Goal: Contribute content: Add original content to the website for others to see

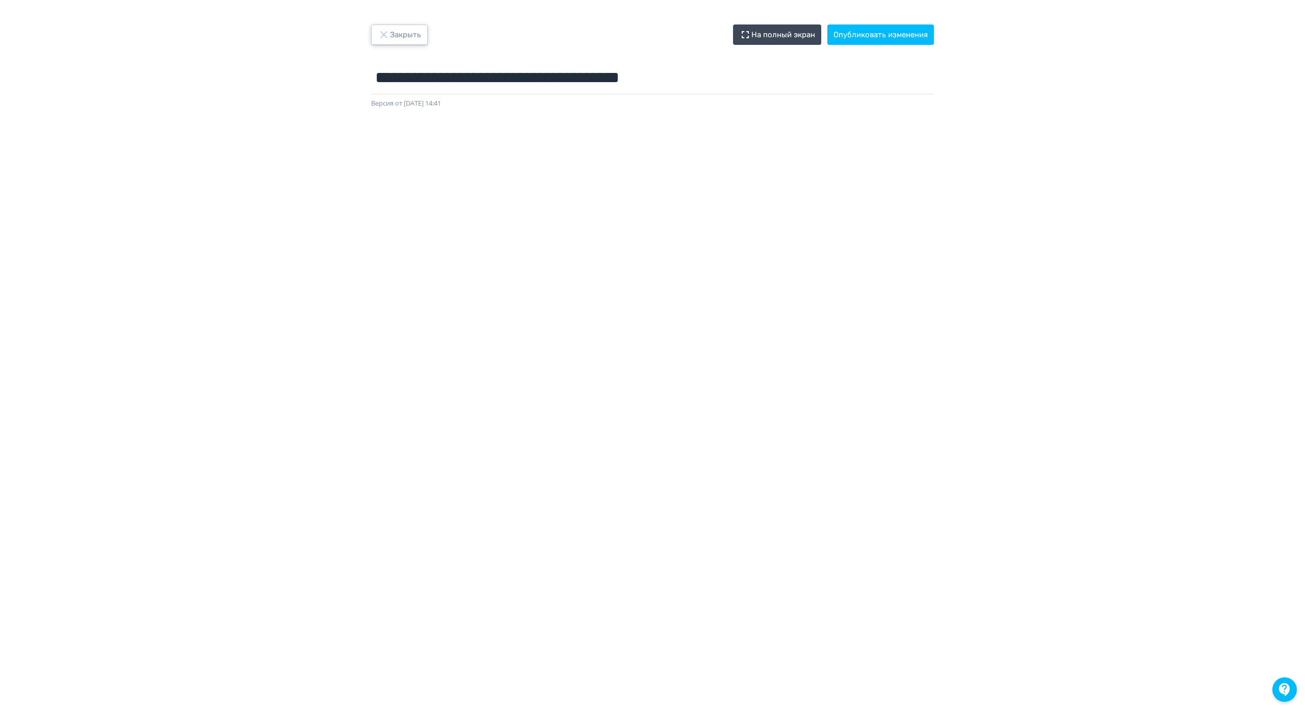
click at [399, 33] on button "Закрыть" at bounding box center [399, 34] width 57 height 20
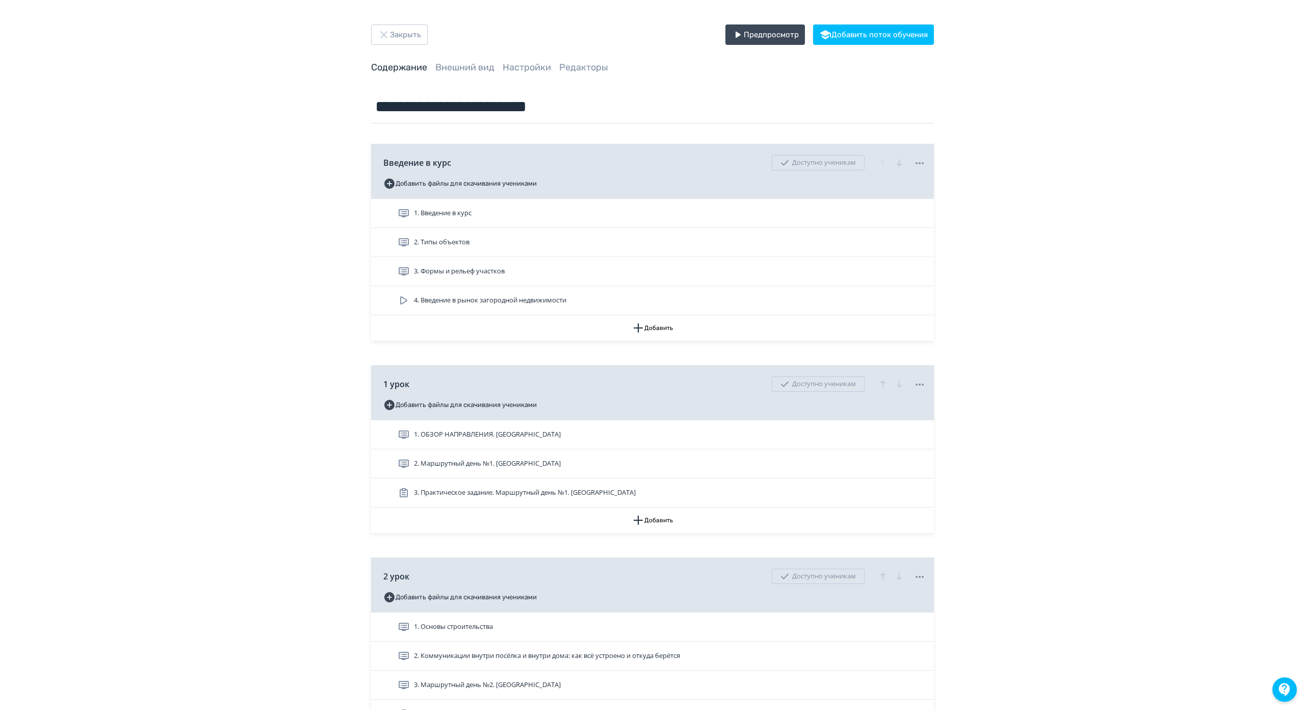
click at [568, 463] on div "2. Маршрутный день №1. Новорижское шоссе" at bounding box center [662, 463] width 528 height 12
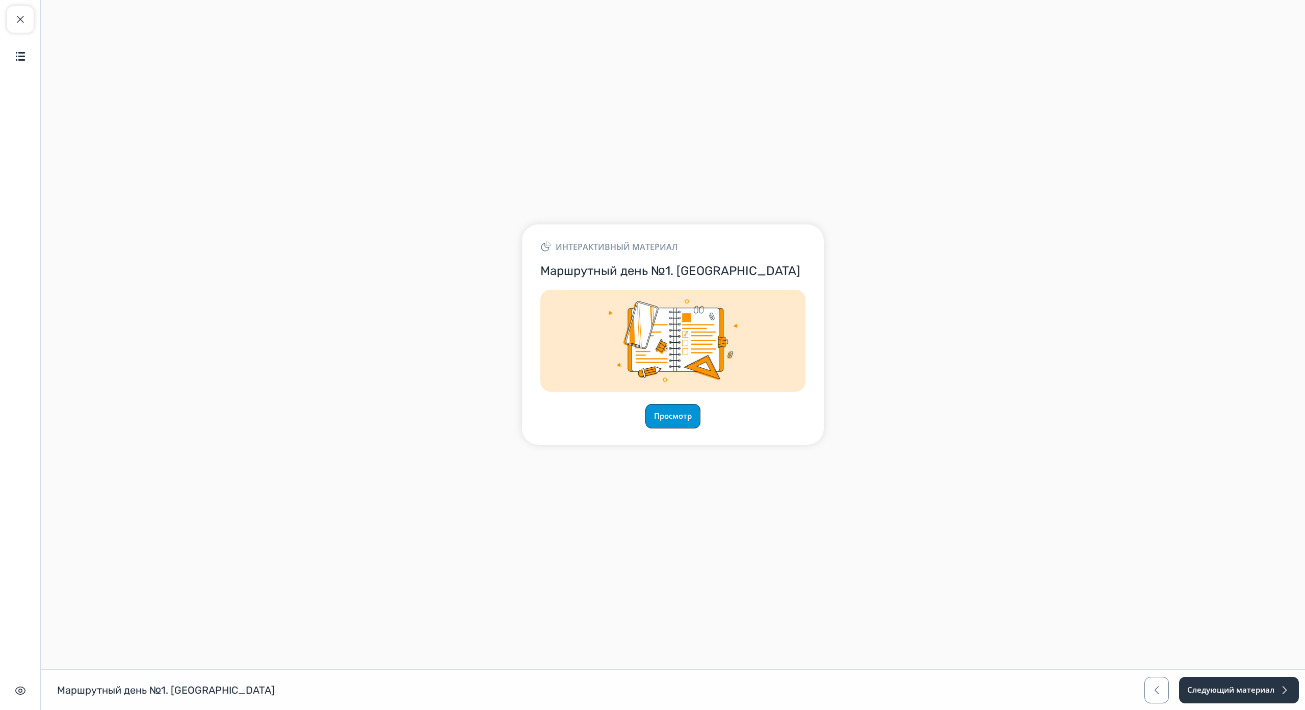
click at [678, 404] on button "Просмотр" at bounding box center [672, 416] width 55 height 24
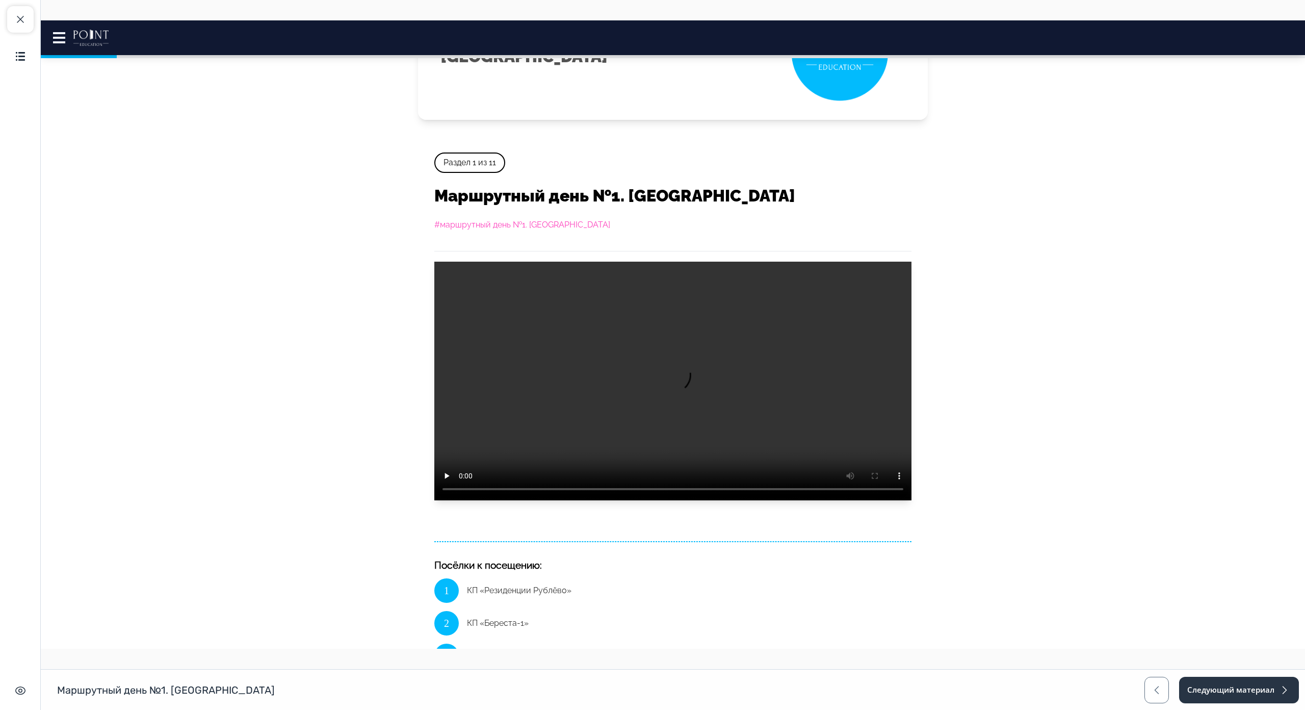
scroll to position [153, 0]
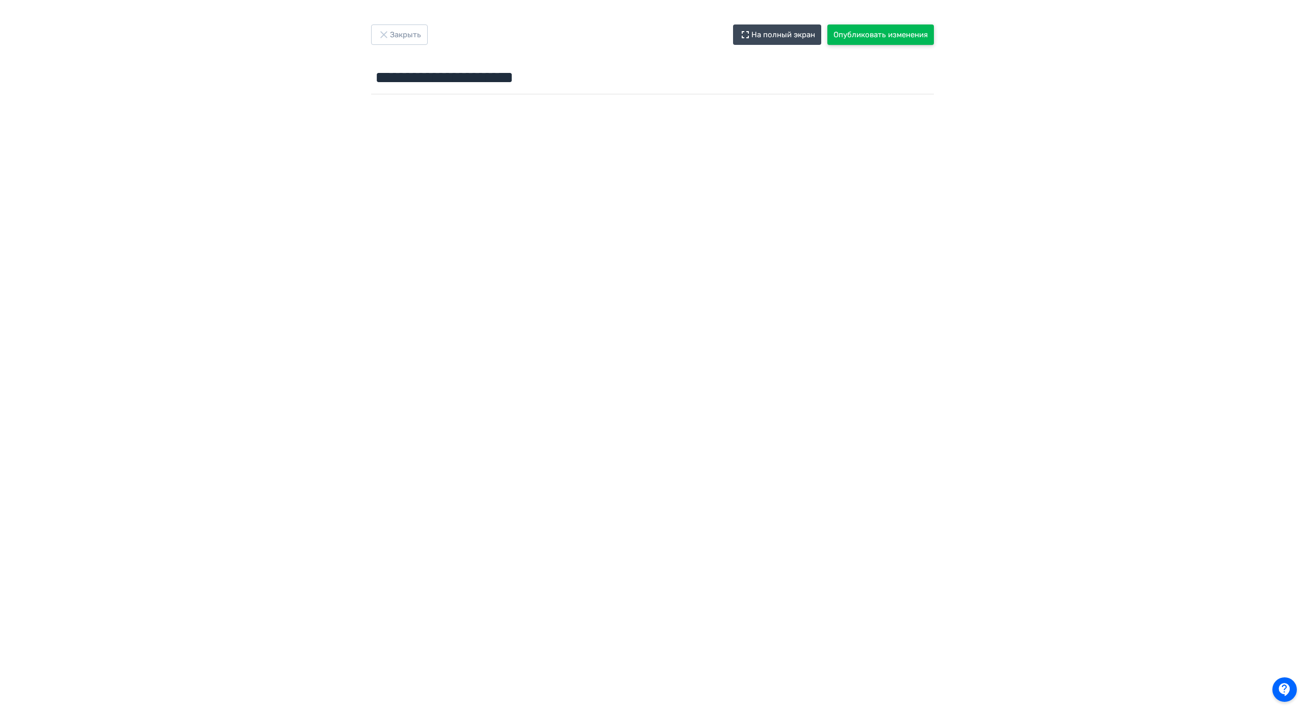
click at [882, 29] on button "Опубликовать изменения" at bounding box center [880, 34] width 107 height 20
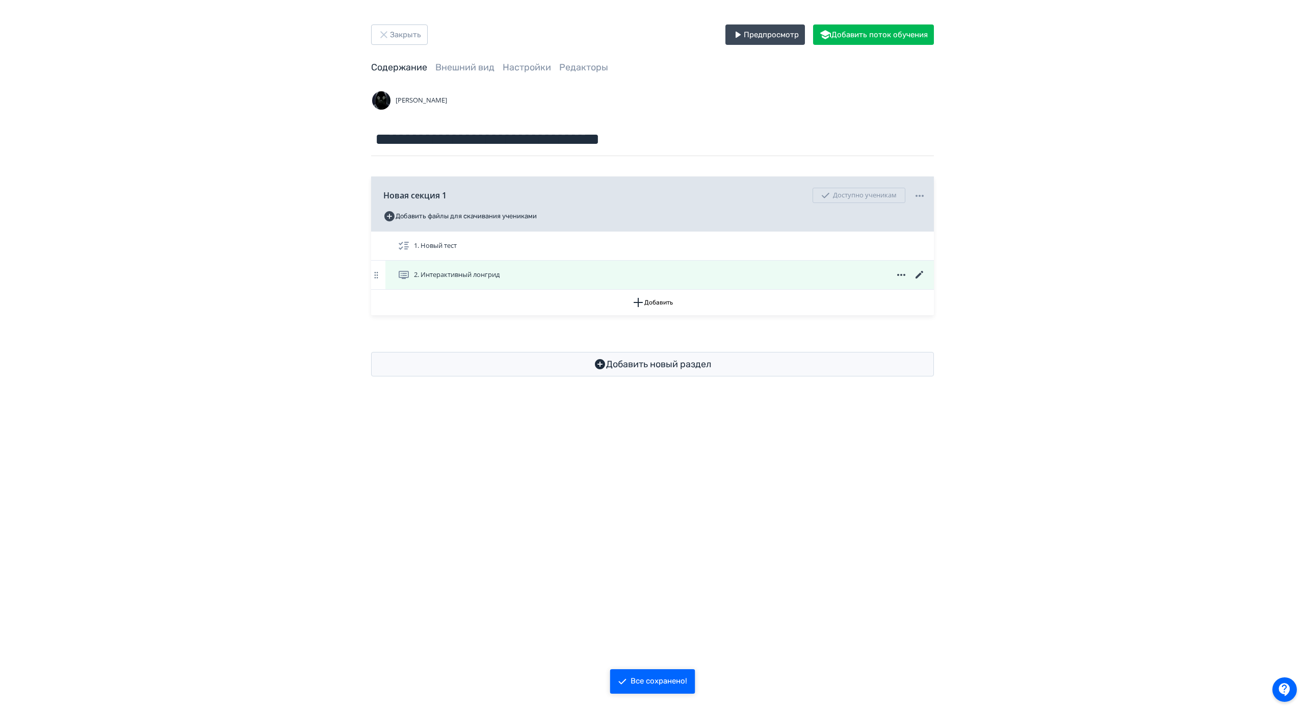
click at [536, 275] on div "2. Интерактивный лонгрид" at bounding box center [662, 275] width 528 height 12
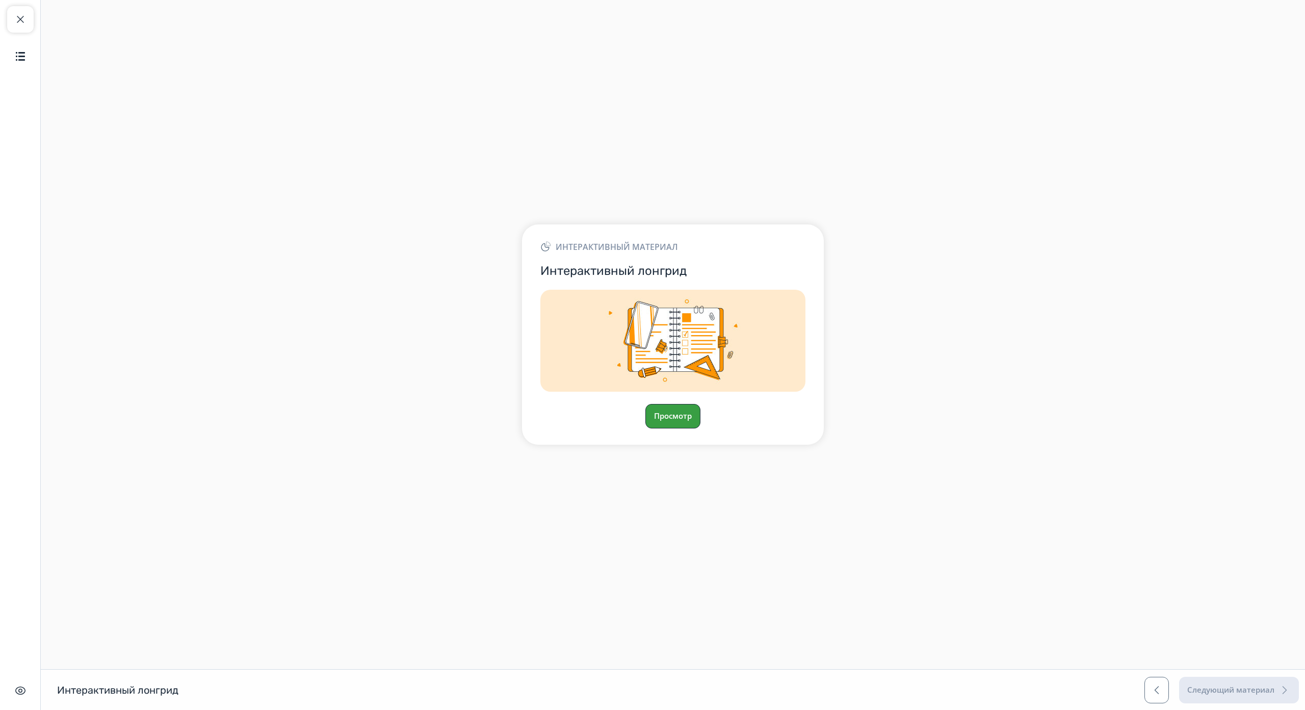
click at [679, 404] on button "Просмотр" at bounding box center [672, 416] width 55 height 24
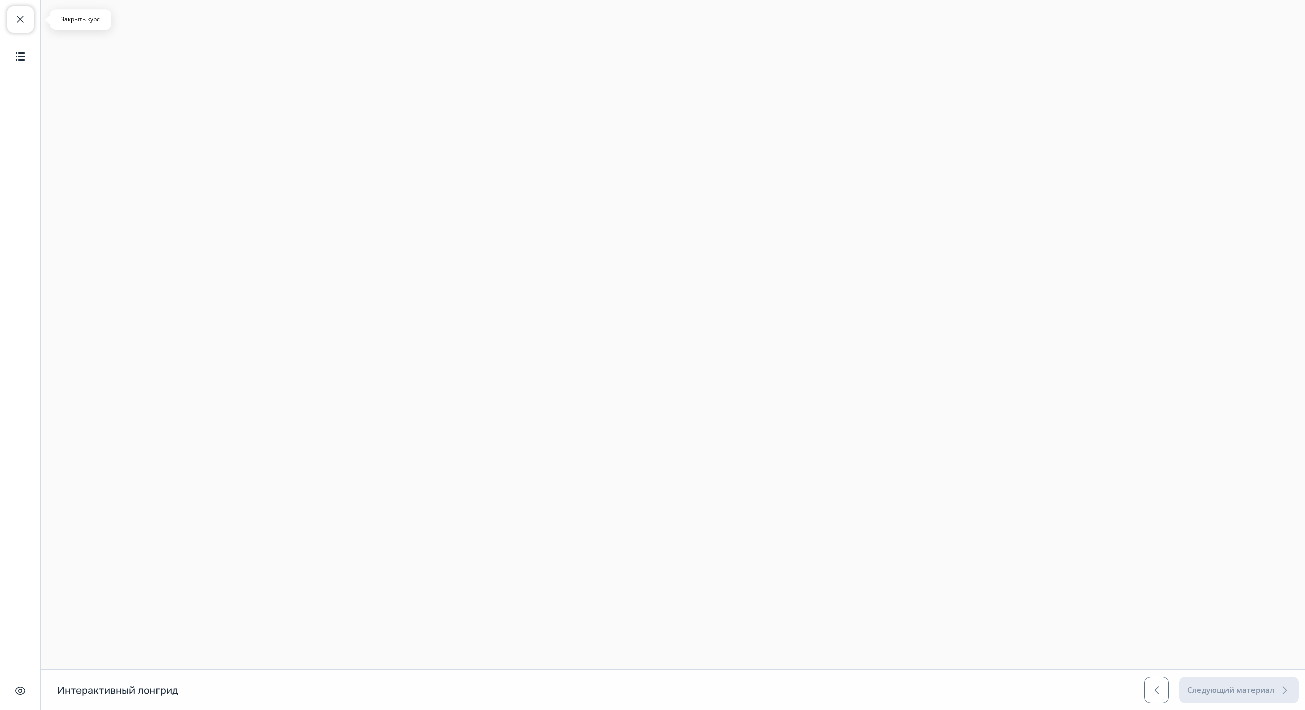
click at [16, 17] on span "button" at bounding box center [20, 19] width 12 height 12
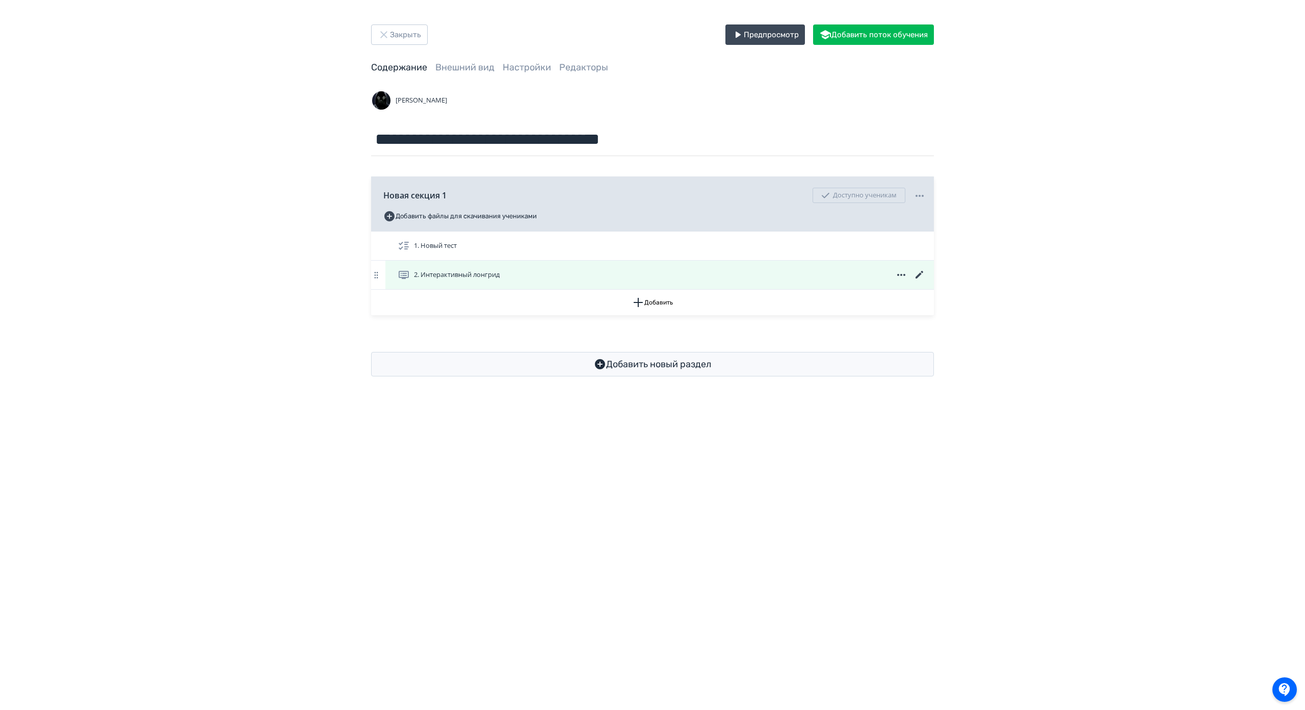
click at [922, 271] on icon at bounding box center [920, 275] width 12 height 12
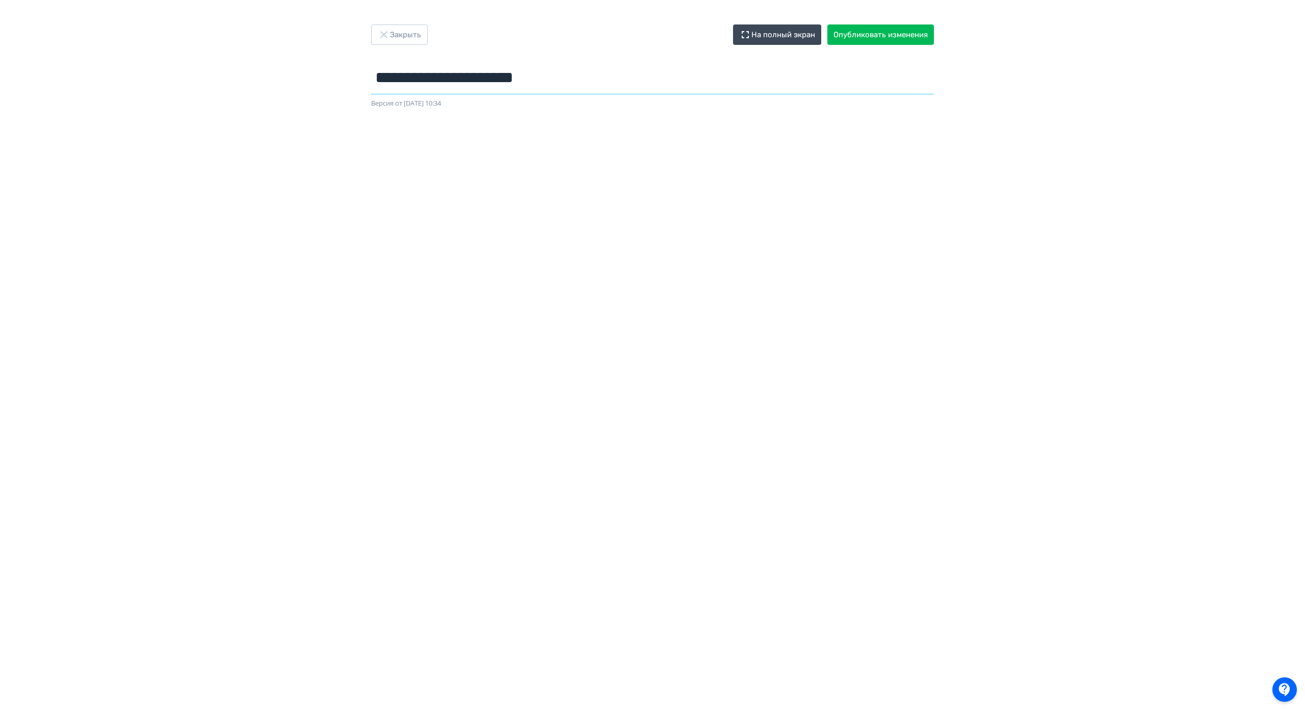
click at [607, 84] on input "**********" at bounding box center [652, 77] width 563 height 33
type input "**********"
click at [871, 37] on button "Опубликовать изменения" at bounding box center [880, 34] width 107 height 20
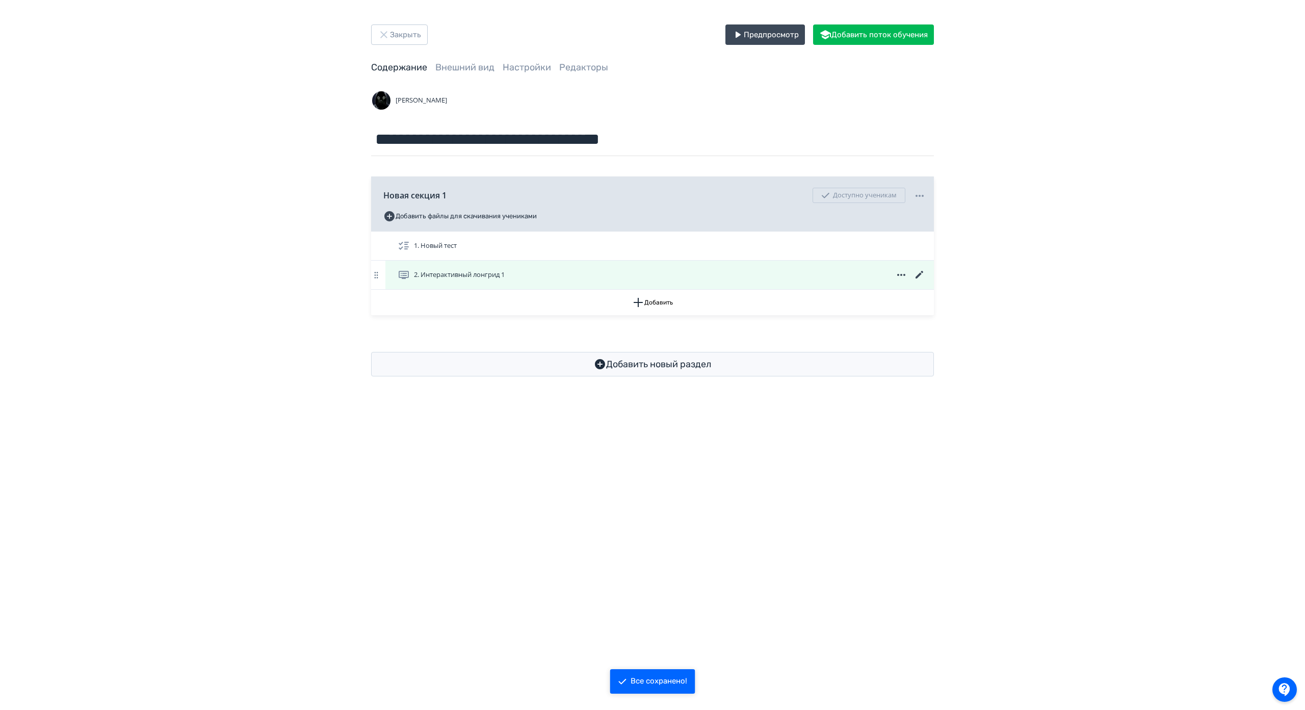
click at [549, 273] on div "2. Интерактивный лонгрид 1" at bounding box center [662, 275] width 528 height 12
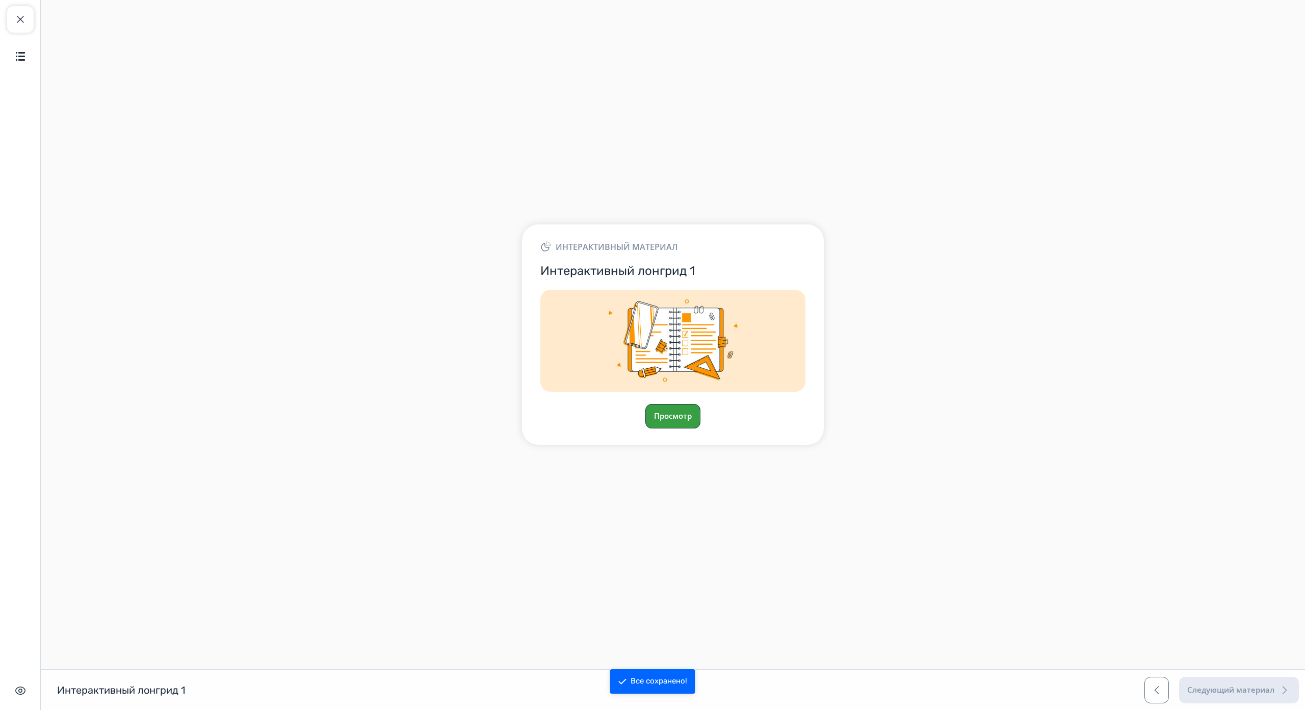
click at [665, 404] on button "Просмотр" at bounding box center [672, 416] width 55 height 24
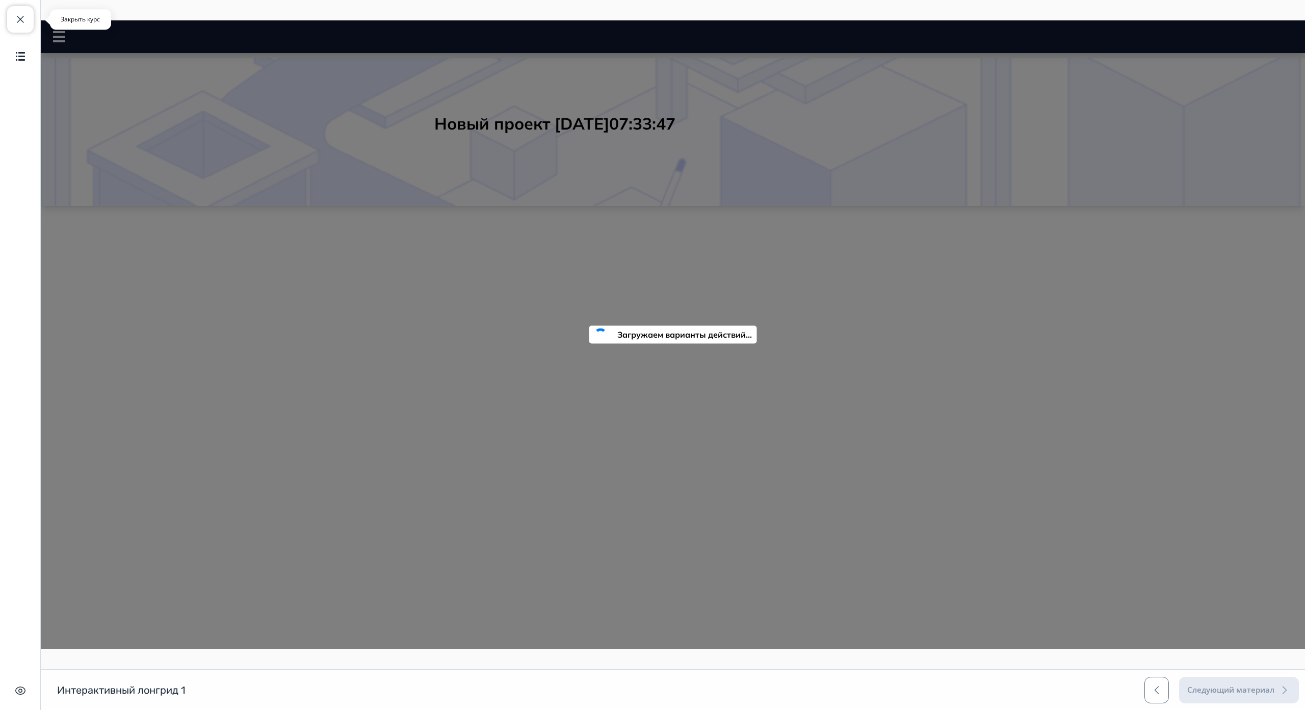
click at [28, 17] on button "Закрыть курс" at bounding box center [20, 19] width 27 height 27
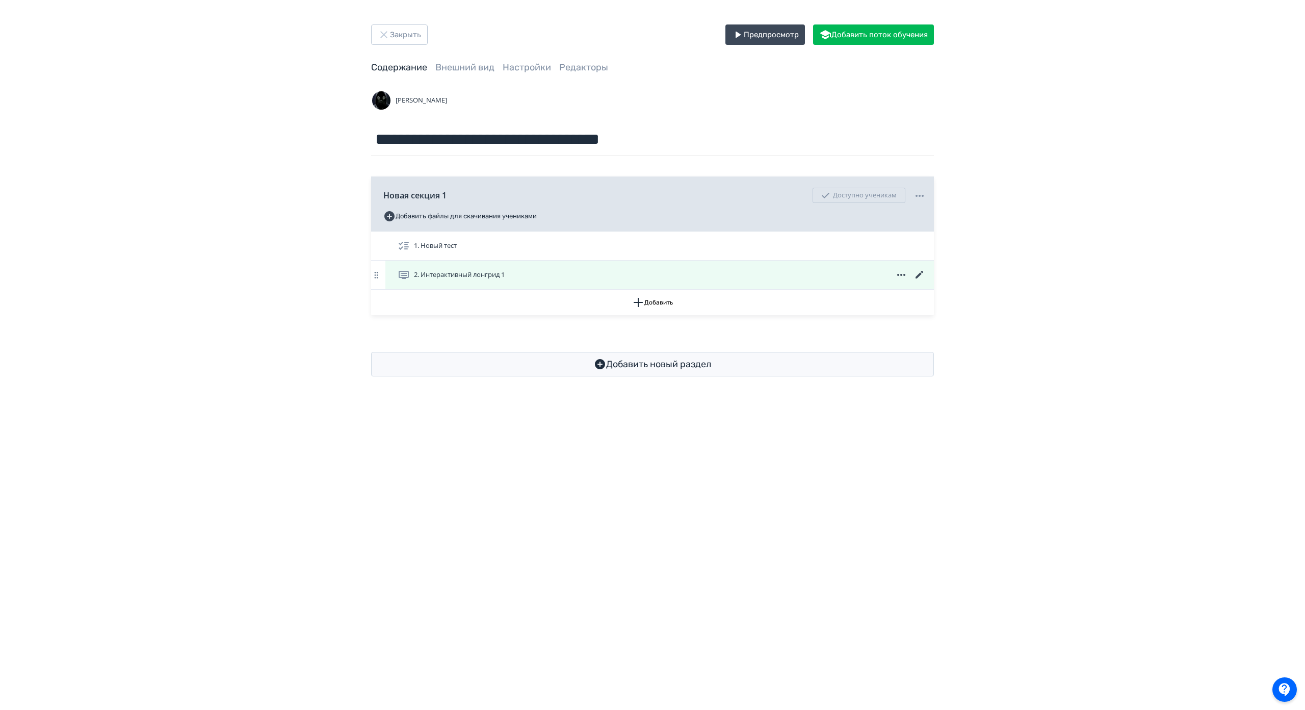
click at [645, 278] on div "2. Интерактивный лонгрид 1" at bounding box center [662, 275] width 528 height 12
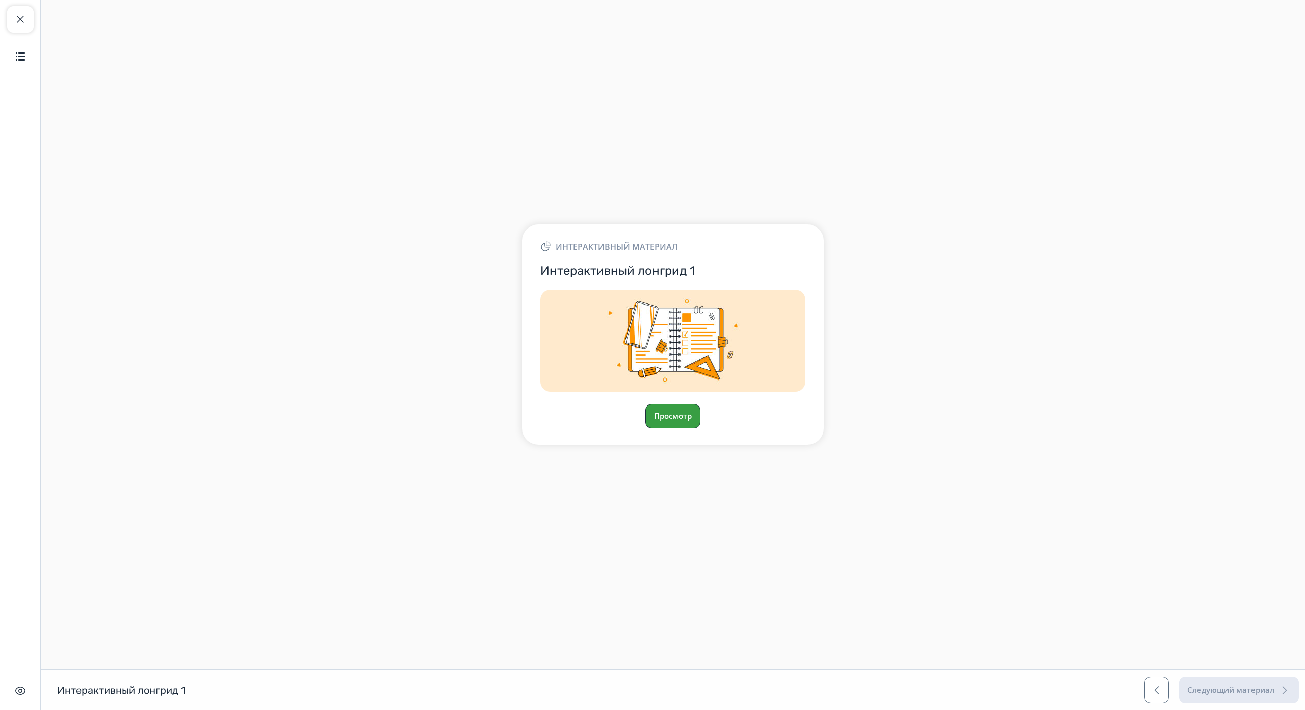
click at [676, 404] on button "Просмотр" at bounding box center [672, 416] width 55 height 24
